Goal: Information Seeking & Learning: Learn about a topic

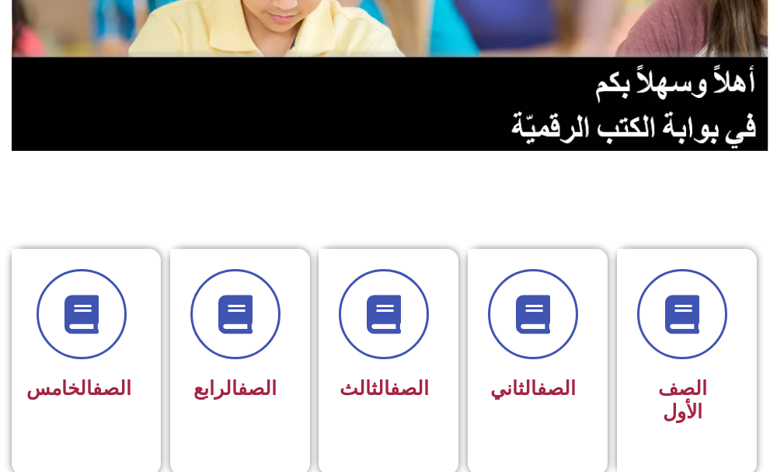
scroll to position [233, 0]
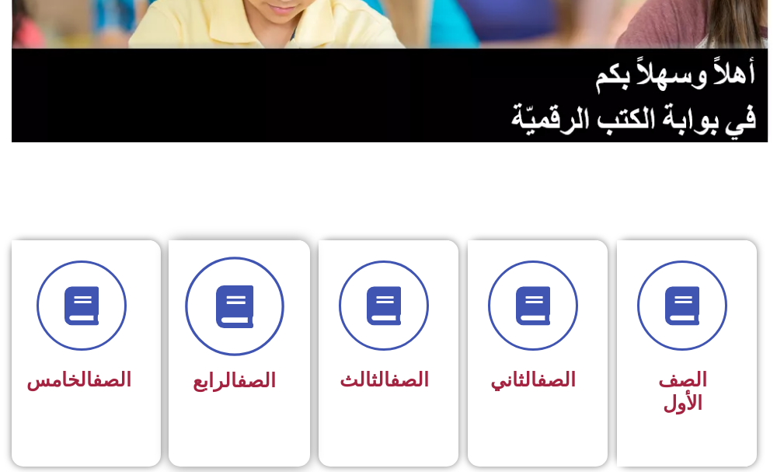
click at [237, 301] on icon at bounding box center [234, 306] width 43 height 43
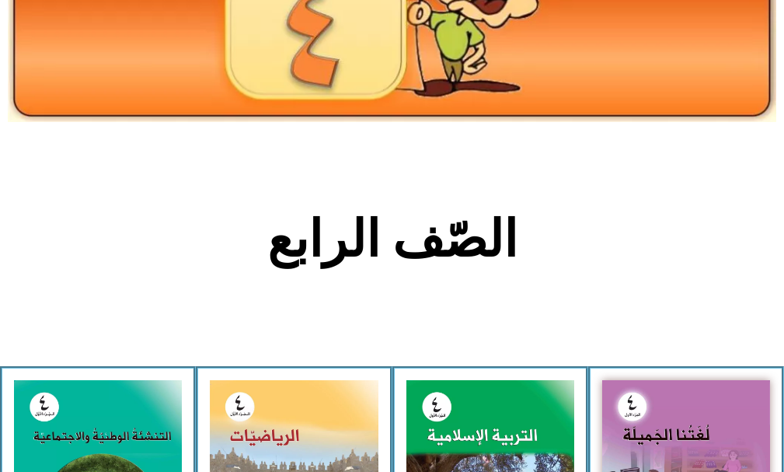
scroll to position [233, 0]
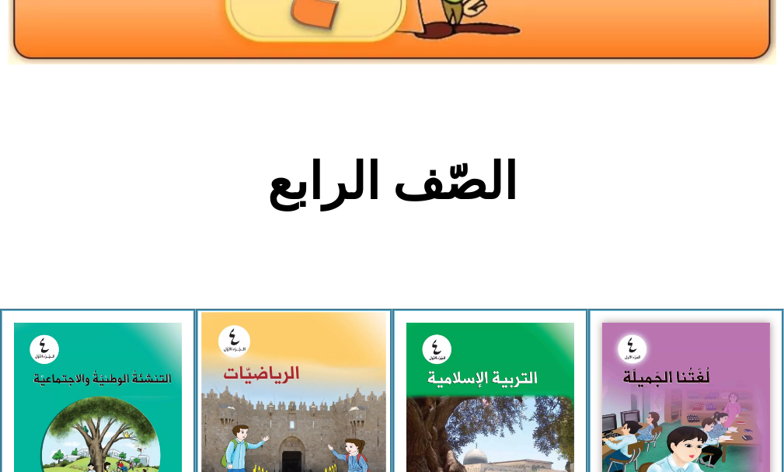
click at [289, 409] on img at bounding box center [293, 429] width 185 height 232
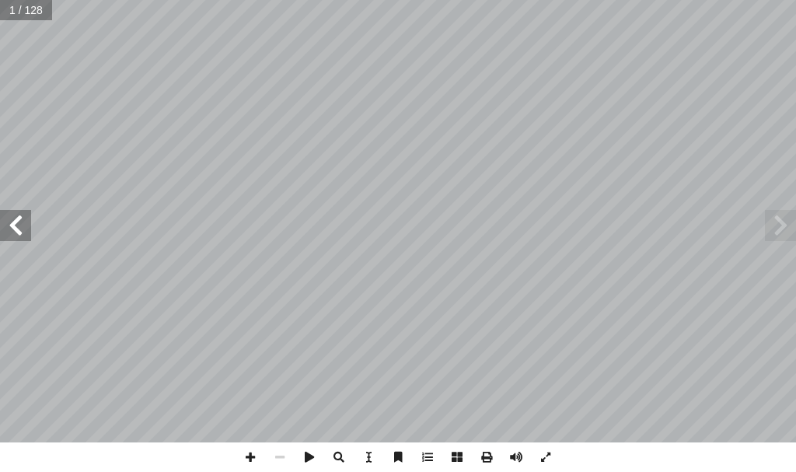
click at [36, 11] on input "text" at bounding box center [26, 10] width 52 height 20
type input "**"
click at [245, 456] on span at bounding box center [251, 457] width 30 height 30
